Goal: Task Accomplishment & Management: Manage account settings

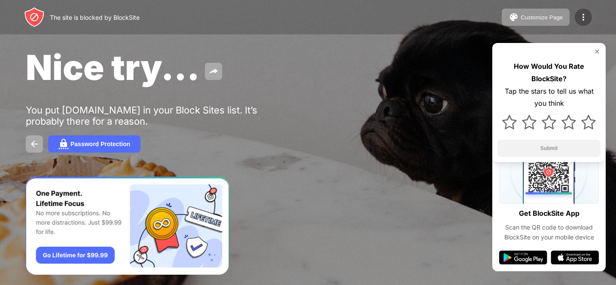
click at [582, 17] on img at bounding box center [583, 17] width 10 height 10
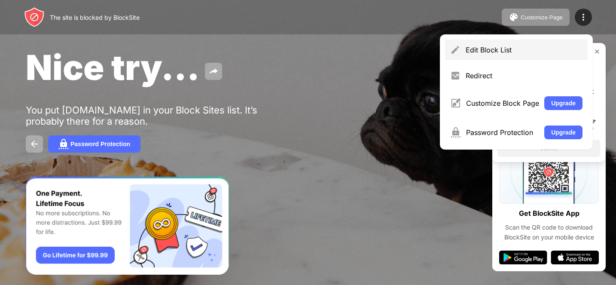
click at [494, 53] on div "Edit Block List" at bounding box center [524, 50] width 117 height 9
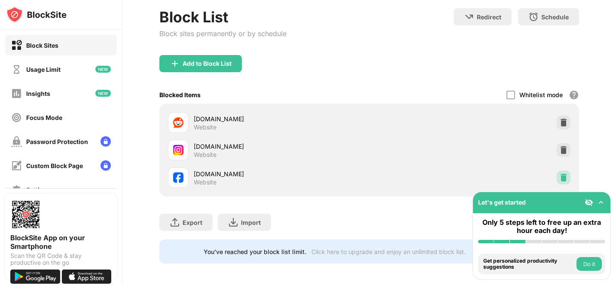
click at [559, 178] on img at bounding box center [563, 177] width 9 height 9
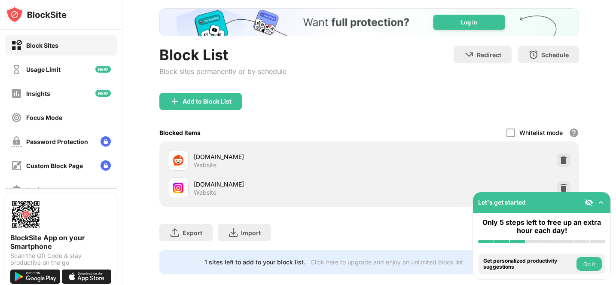
scroll to position [64, 0]
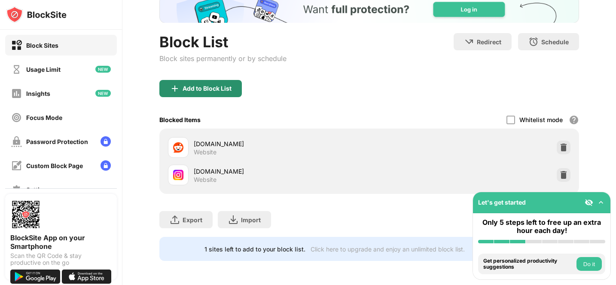
click at [198, 85] on div "Add to Block List" at bounding box center [207, 88] width 49 height 7
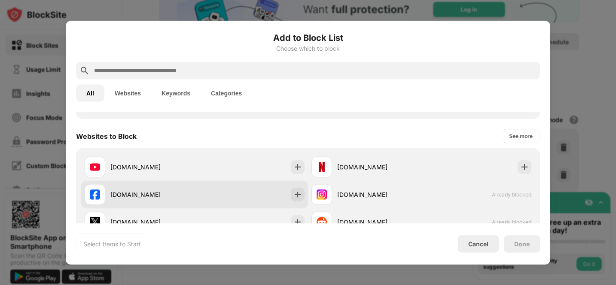
scroll to position [125, 0]
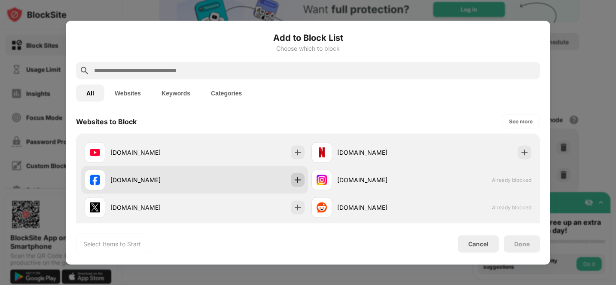
click at [295, 182] on img at bounding box center [297, 179] width 9 height 9
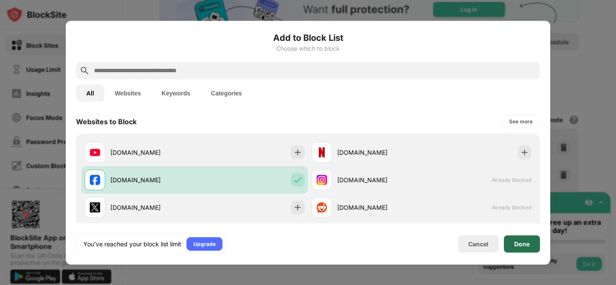
click at [525, 250] on div "Done" at bounding box center [522, 243] width 36 height 17
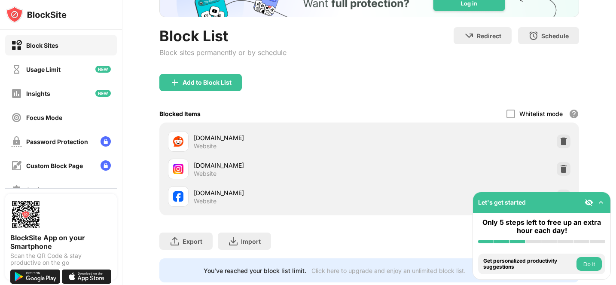
scroll to position [0, 0]
